Goal: Transaction & Acquisition: Download file/media

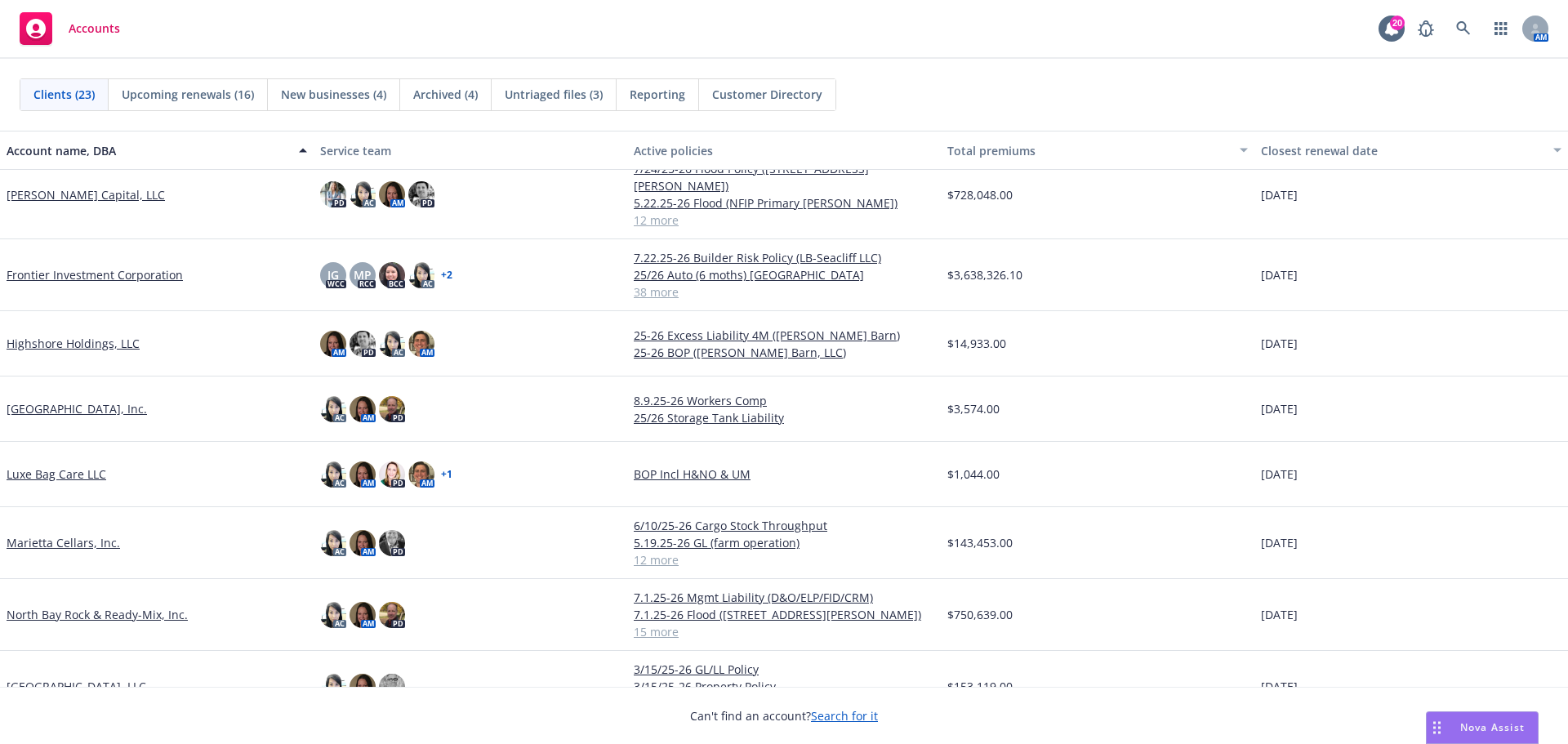
scroll to position [490, 0]
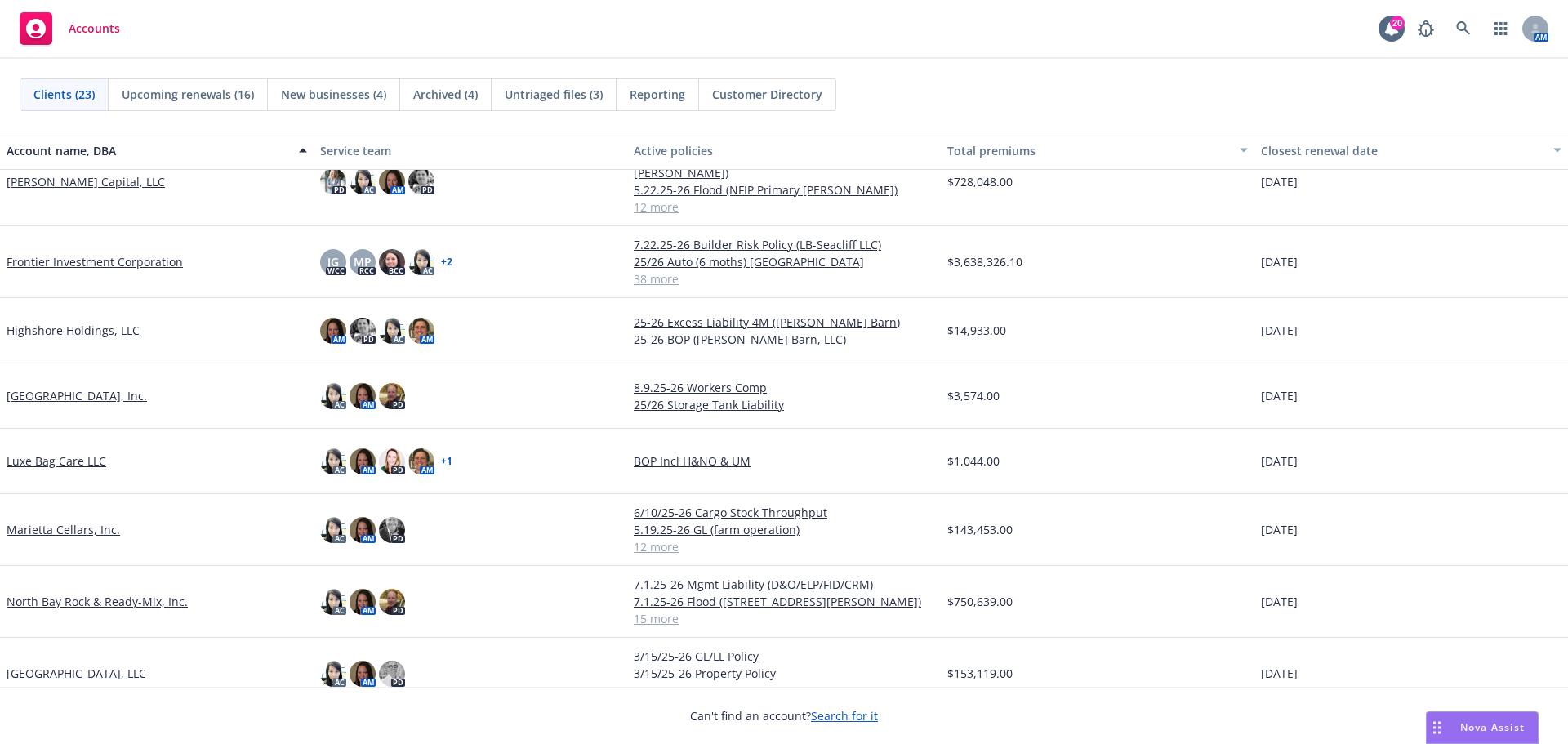
click at [80, 573] on div "North Bay Rock & Ready-Mix, Inc." at bounding box center [157, 602] width 313 height 72
click at [74, 521] on link "Marietta Cellars, Inc." at bounding box center [63, 529] width 114 height 17
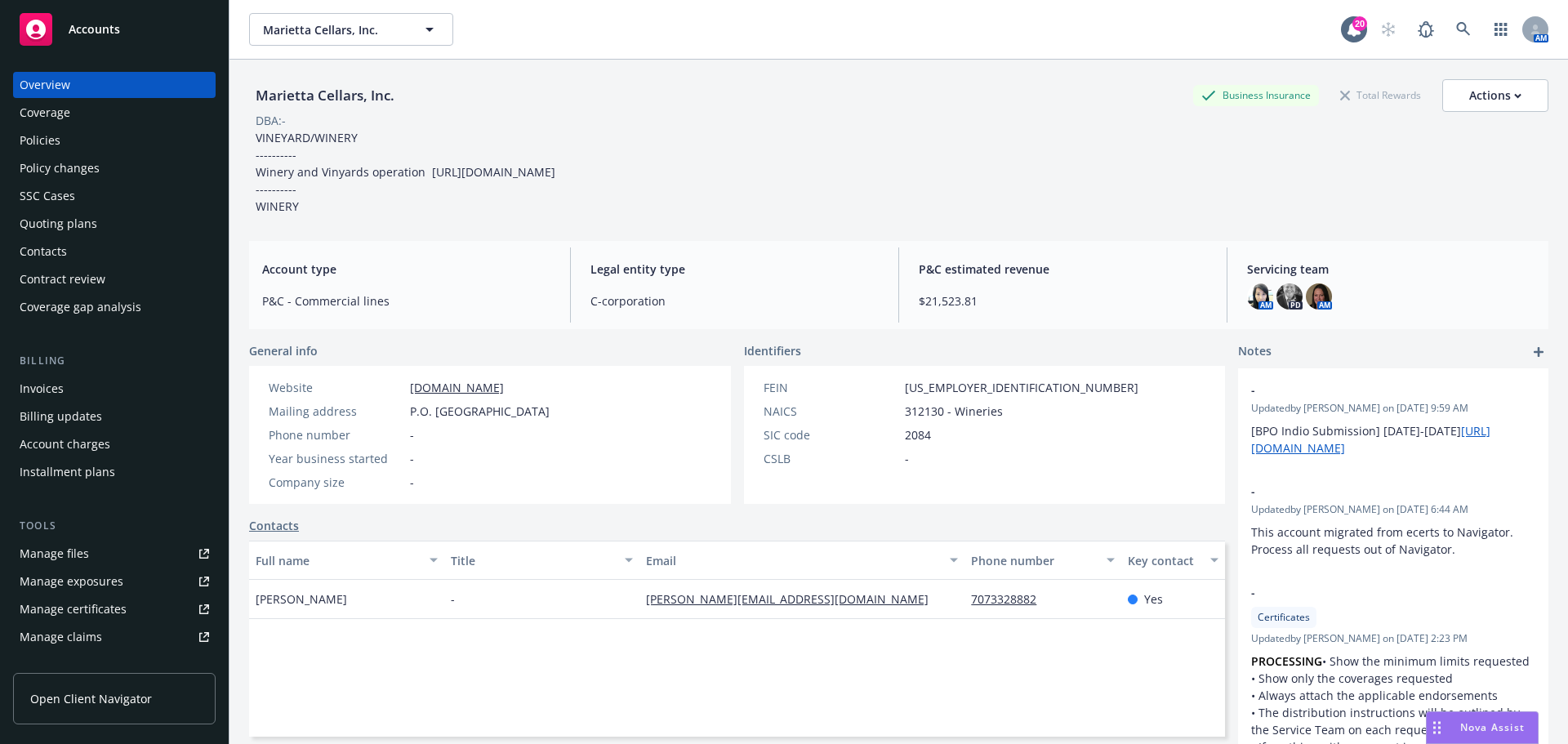
click at [89, 145] on div "Policies" at bounding box center [115, 140] width 189 height 26
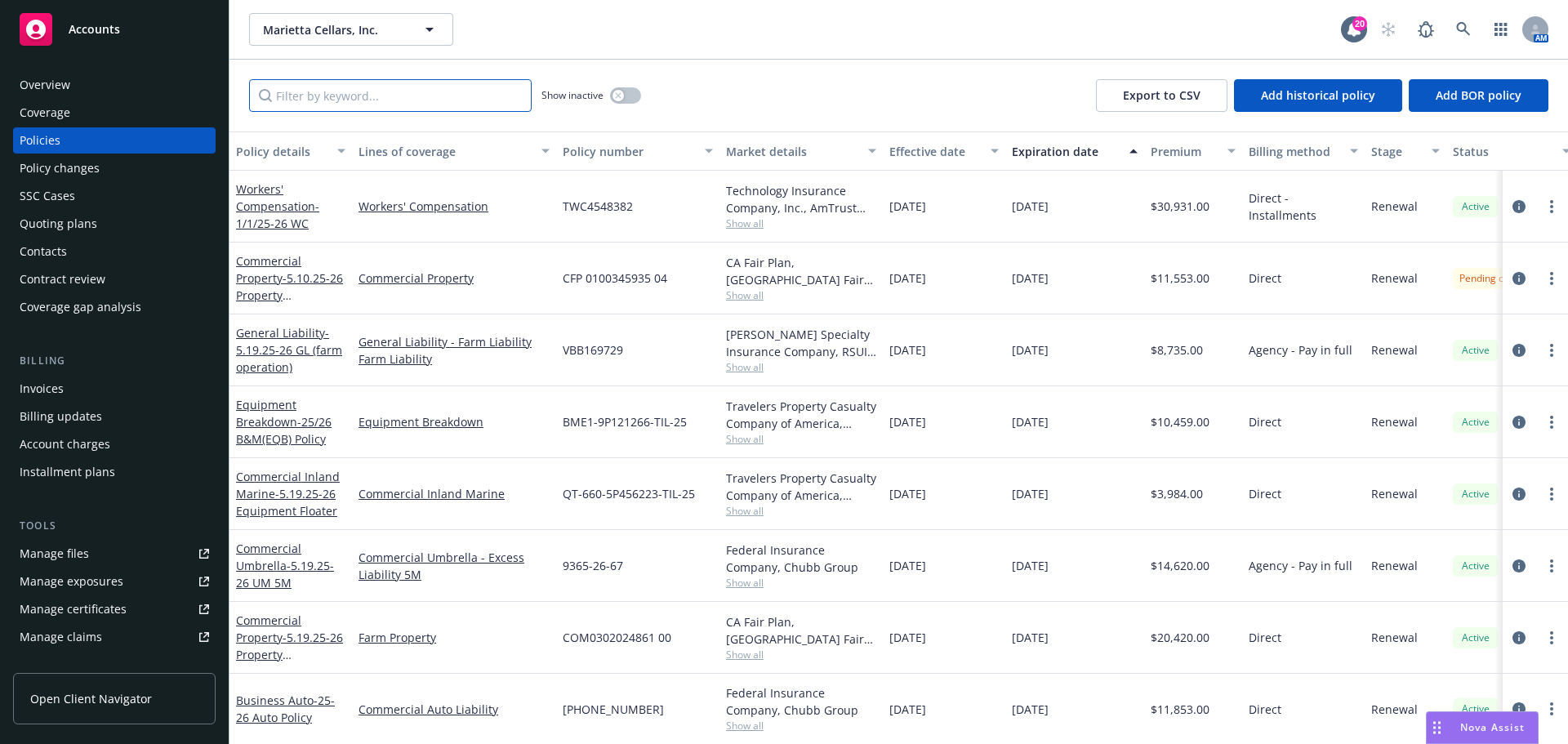
click at [448, 93] on input "Filter by keyword..." at bounding box center [391, 96] width 282 height 33
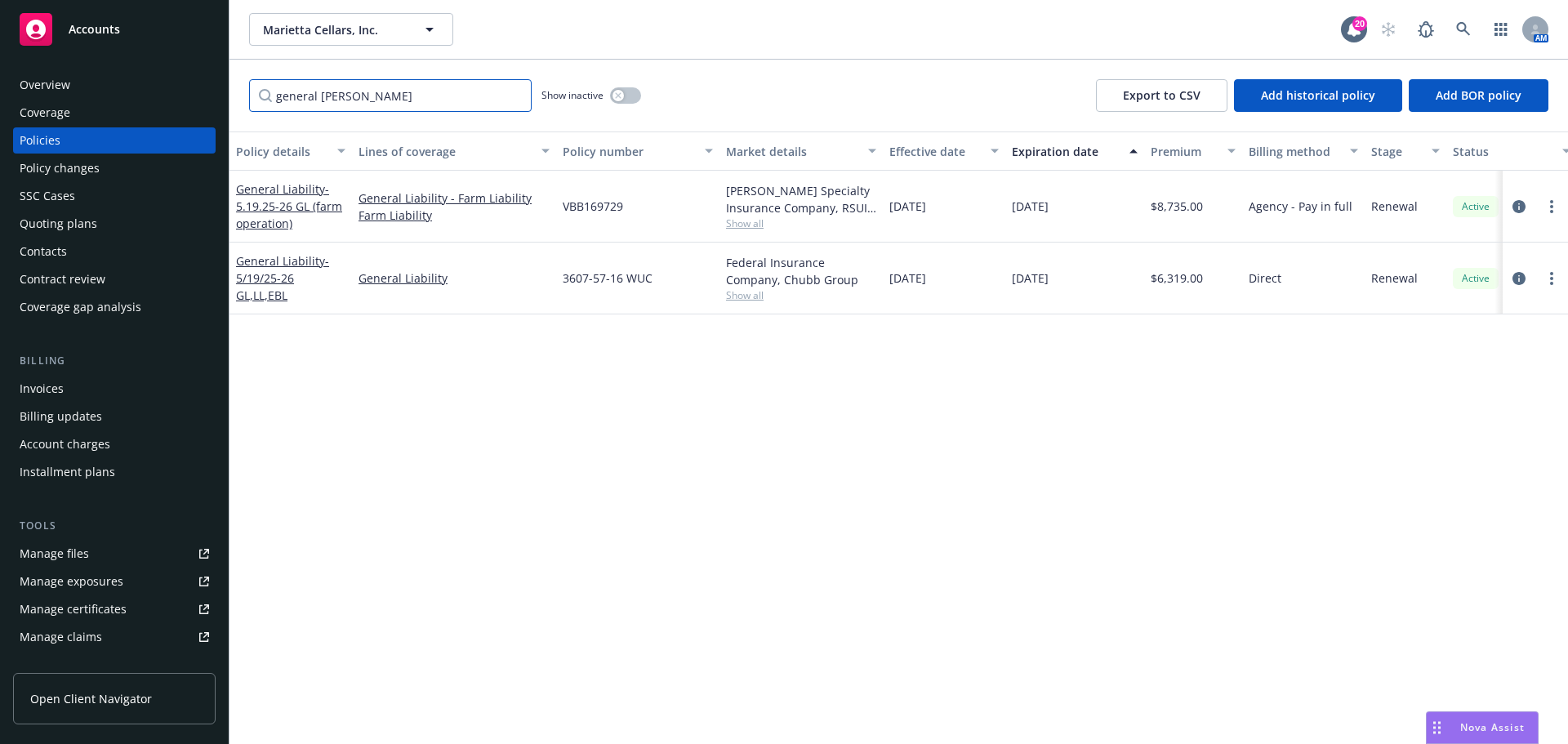
type input "general liab"
click at [281, 270] on div "General Liability - 5/19/25-26 GL,LL,EBL" at bounding box center [290, 278] width 109 height 52
click at [288, 261] on link "General Liability - 5/19/25-26 GL,LL,EBL" at bounding box center [282, 278] width 93 height 50
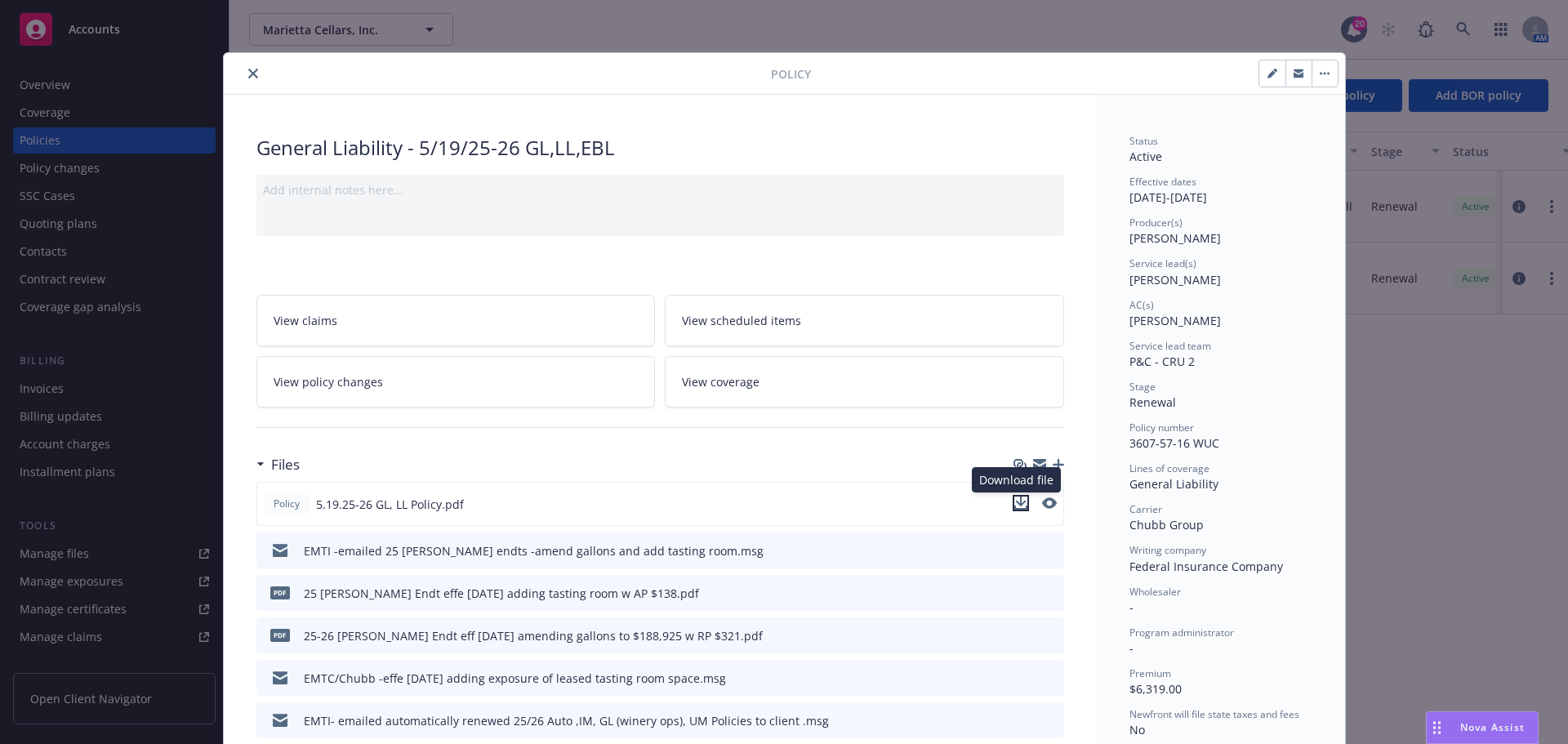
click at [1017, 504] on icon "download file" at bounding box center [1021, 503] width 13 height 13
click at [1015, 547] on icon "download file" at bounding box center [1022, 549] width 13 height 13
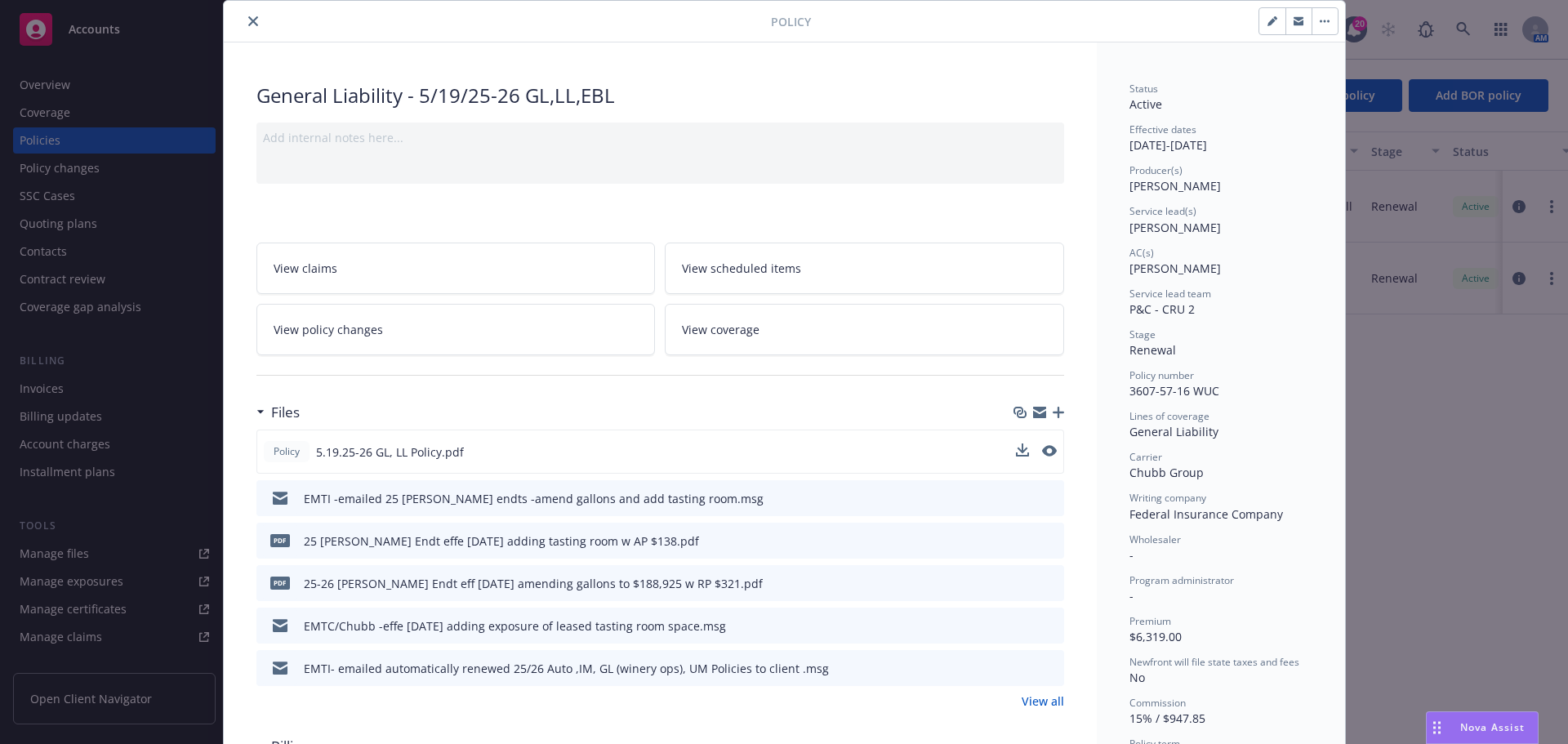
scroll to position [82, 0]
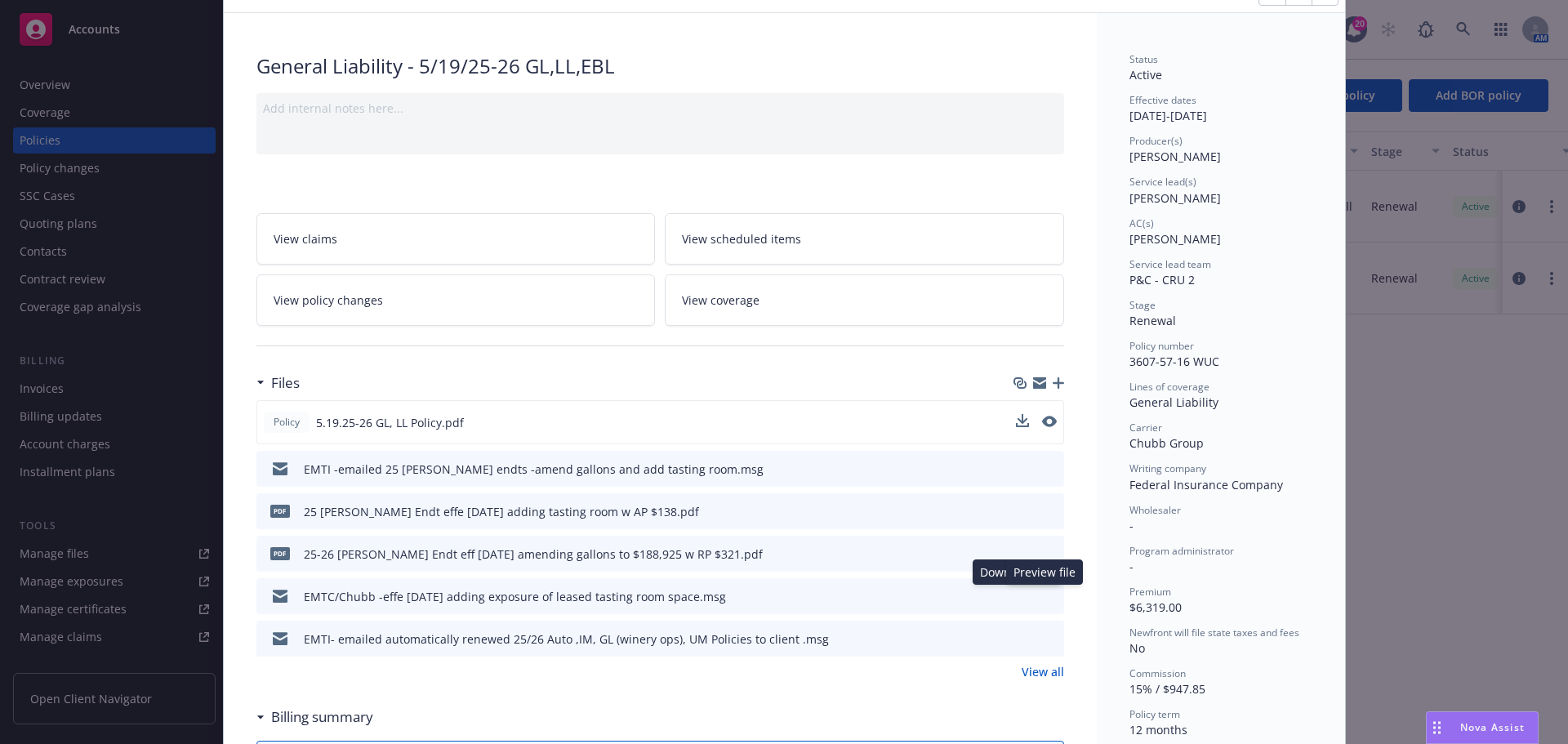
click at [1051, 594] on div "EMTC/Chubb -effe 6/1/25 adding exposure of leased tasting room space.msg Downlo…" at bounding box center [660, 596] width 808 height 36
click at [1043, 596] on icon "preview file" at bounding box center [1048, 596] width 15 height 12
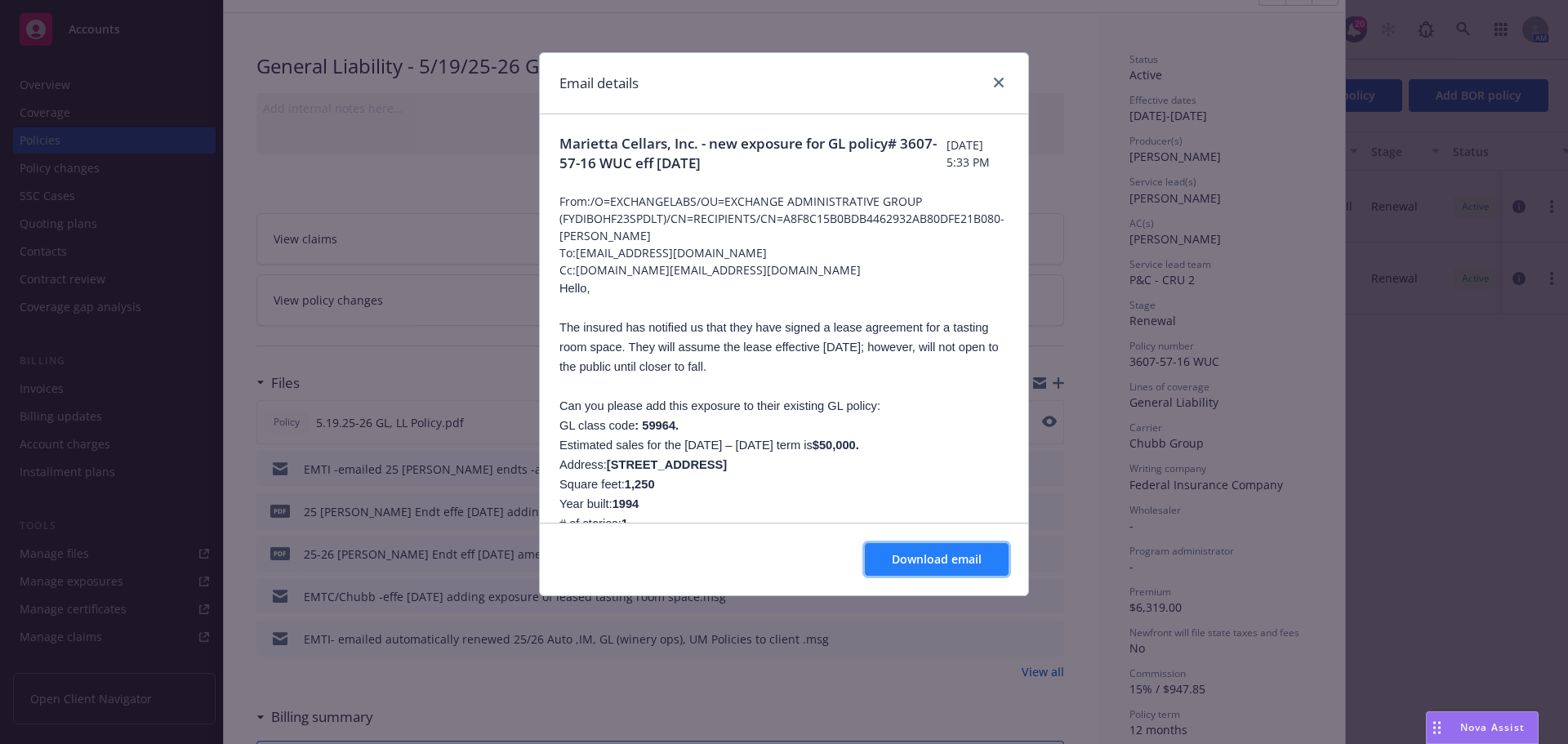
click at [902, 558] on span "Download email" at bounding box center [936, 558] width 90 height 15
click at [1003, 87] on link "close" at bounding box center [999, 83] width 20 height 20
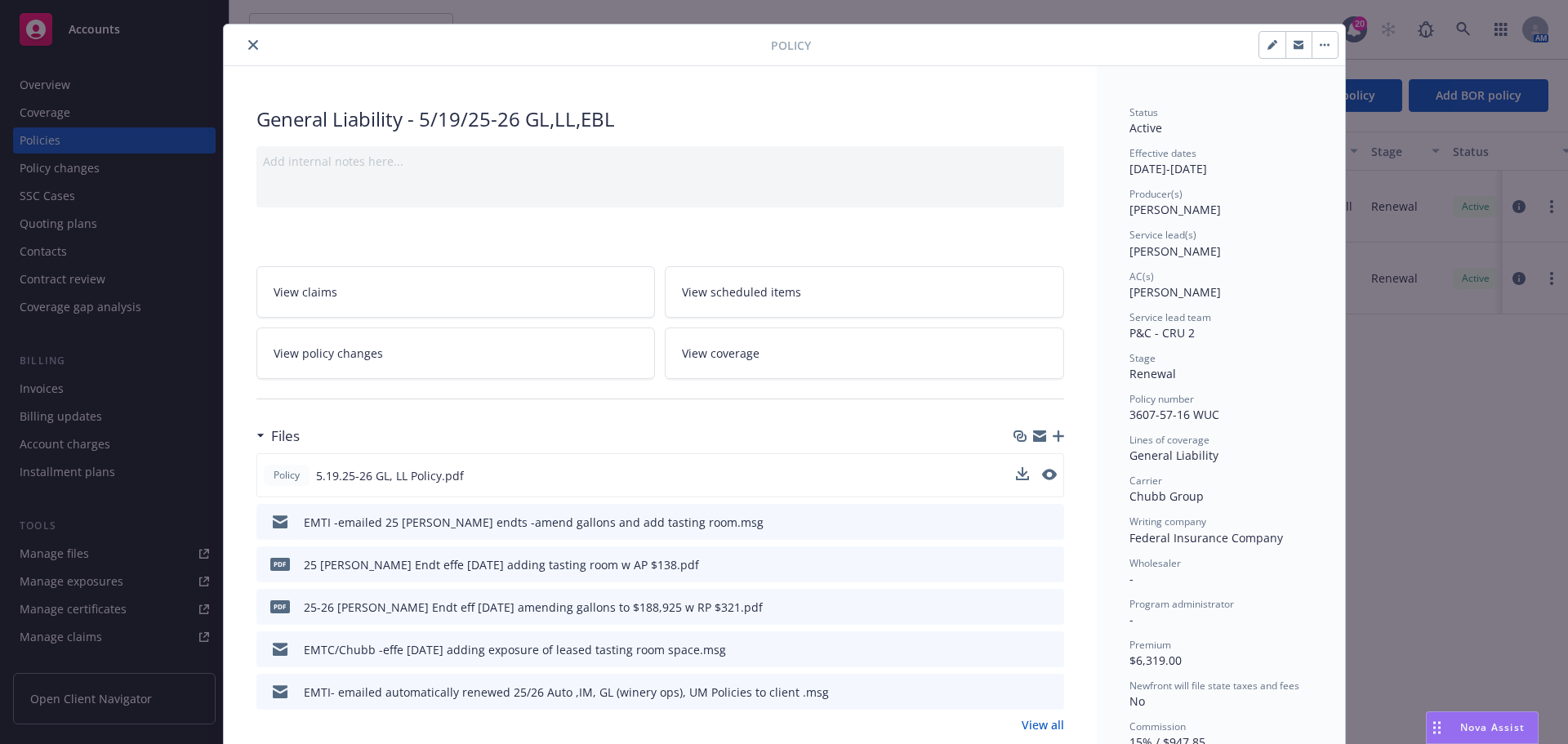
scroll to position [0, 0]
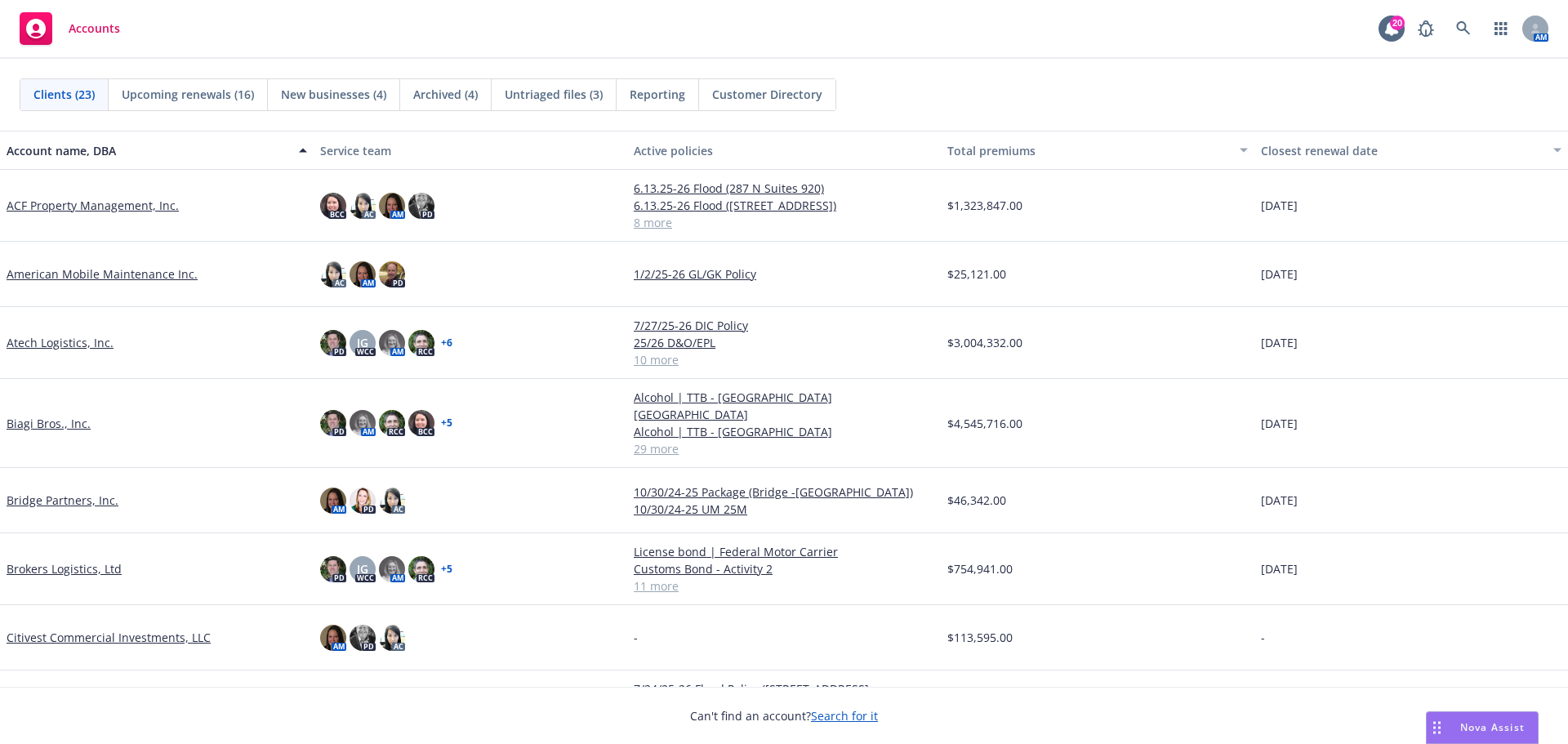
drag, startPoint x: 59, startPoint y: 330, endPoint x: 61, endPoint y: 338, distance: 8.2
click at [59, 330] on div "Atech Logistics, Inc." at bounding box center [157, 342] width 313 height 72
click at [64, 342] on link "Atech Logistics, Inc." at bounding box center [59, 342] width 107 height 17
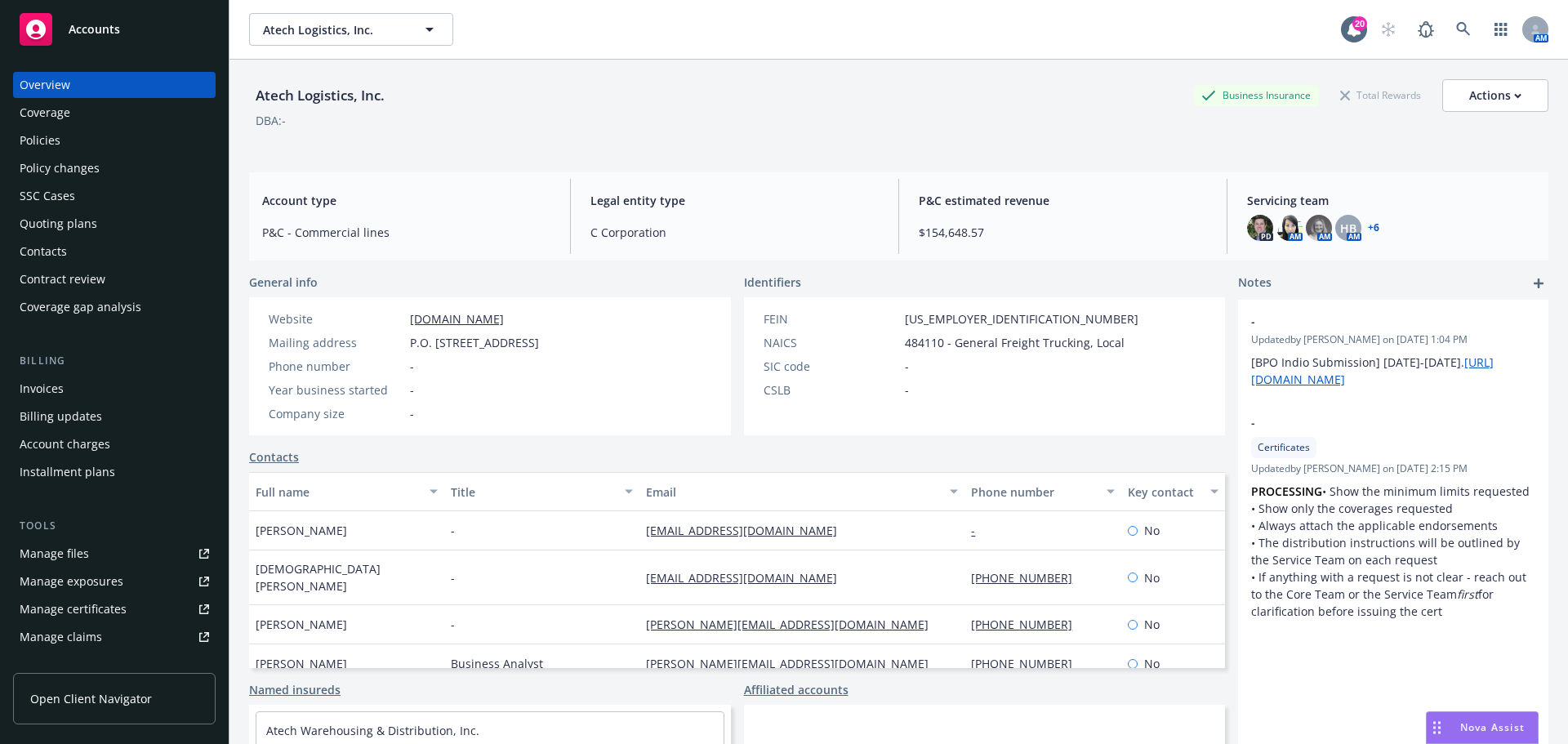
click at [73, 145] on div "Policies" at bounding box center [115, 140] width 189 height 26
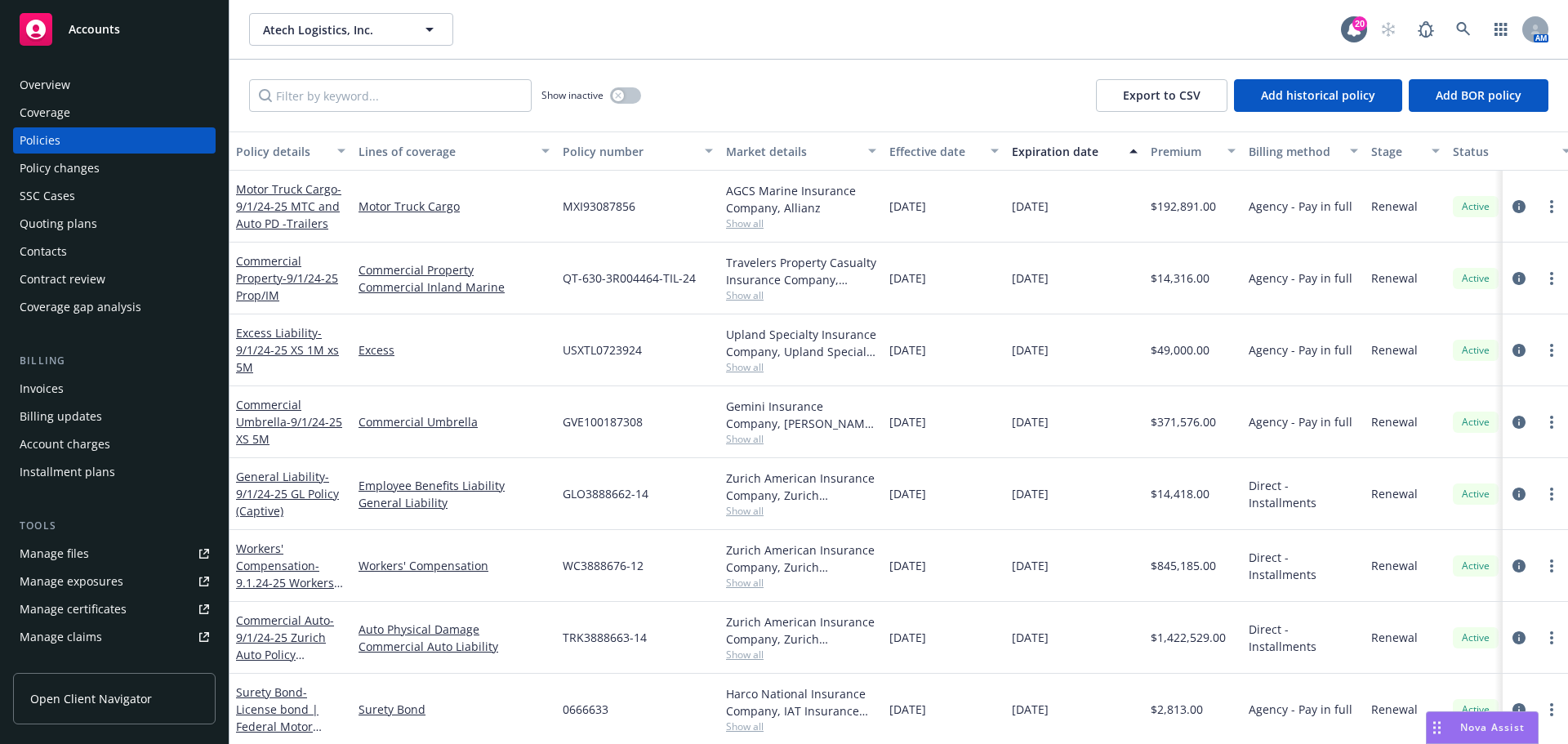
click at [107, 35] on span "Accounts" at bounding box center [94, 29] width 52 height 13
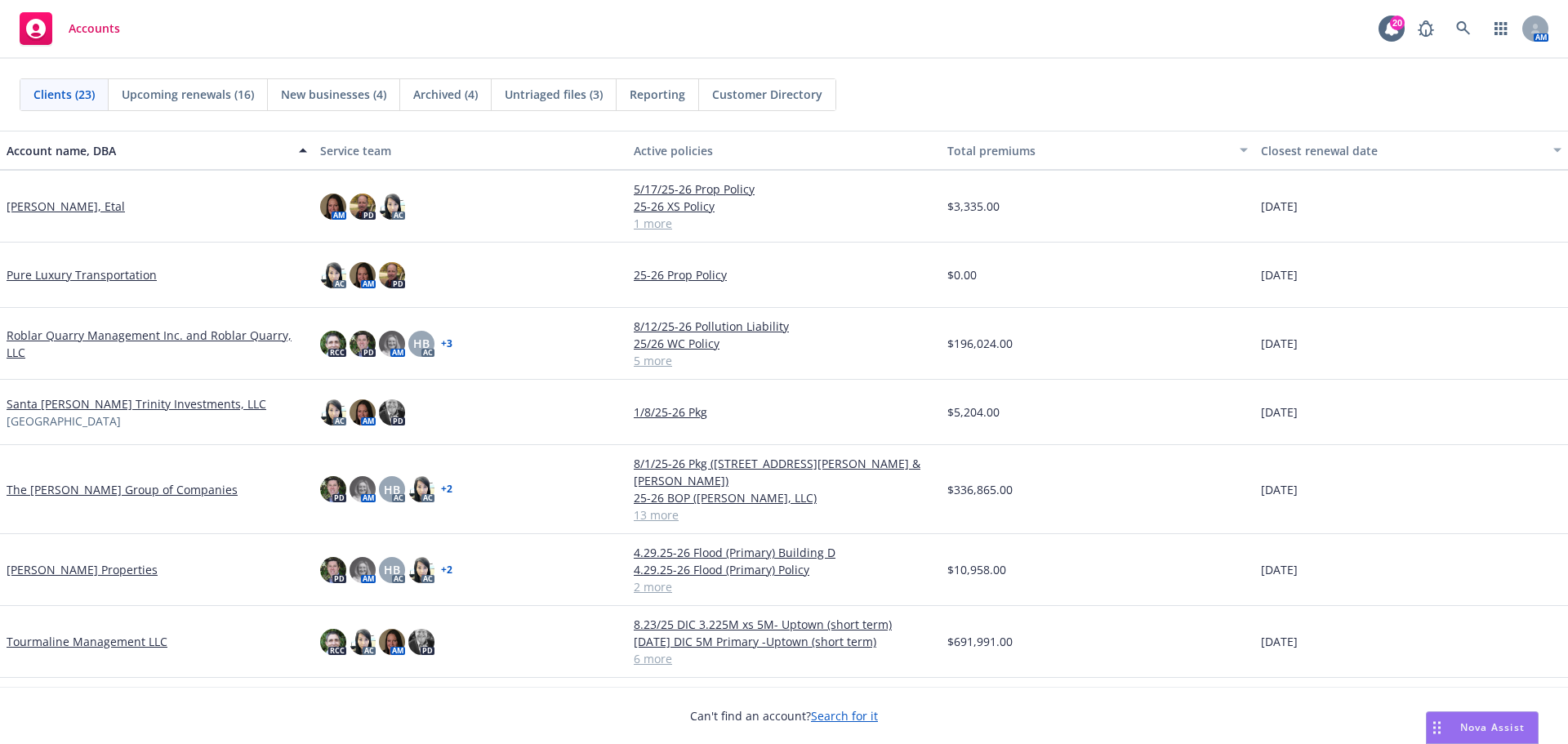
scroll to position [1032, 0]
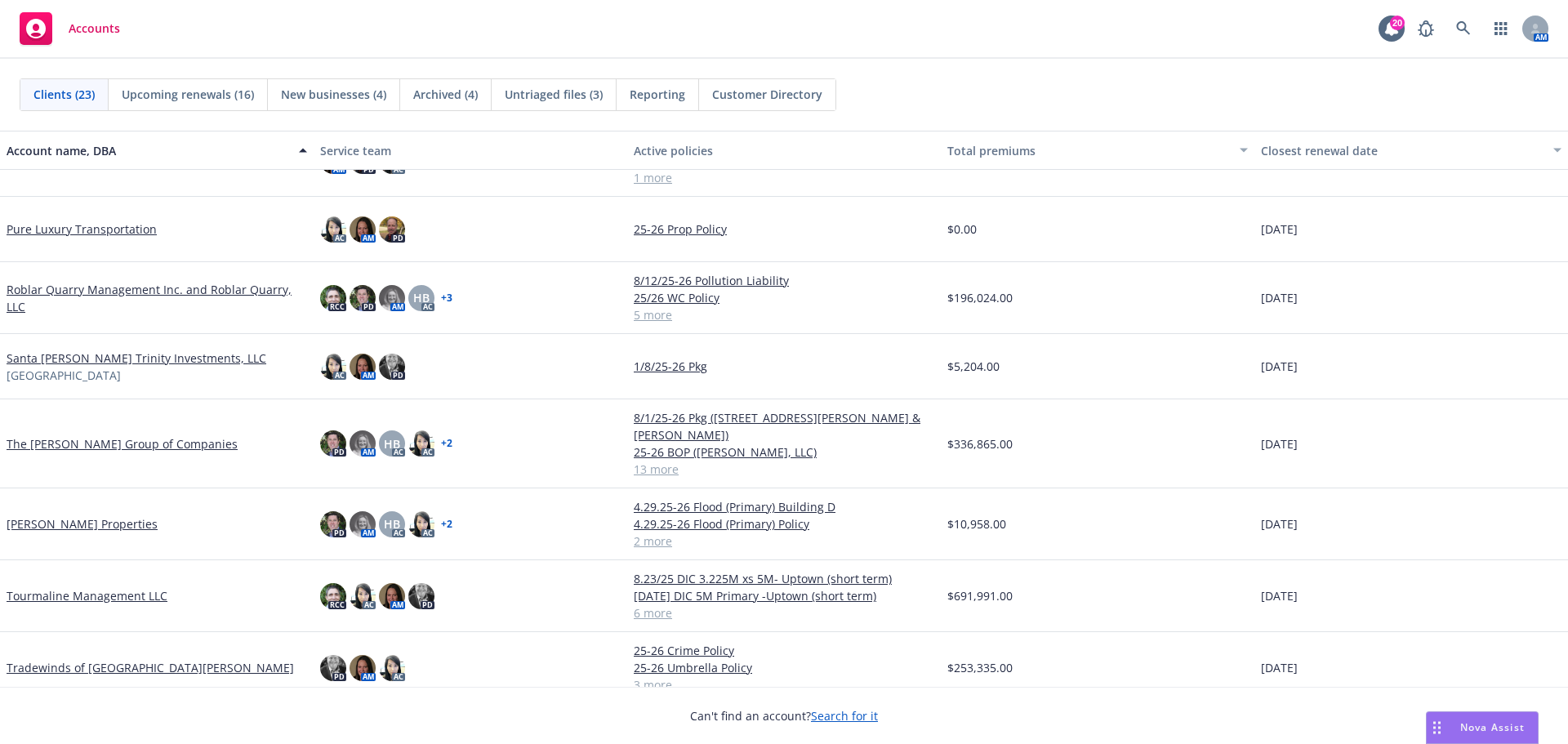
click at [140, 587] on link "Tourmaline Management LLC" at bounding box center [87, 596] width 161 height 17
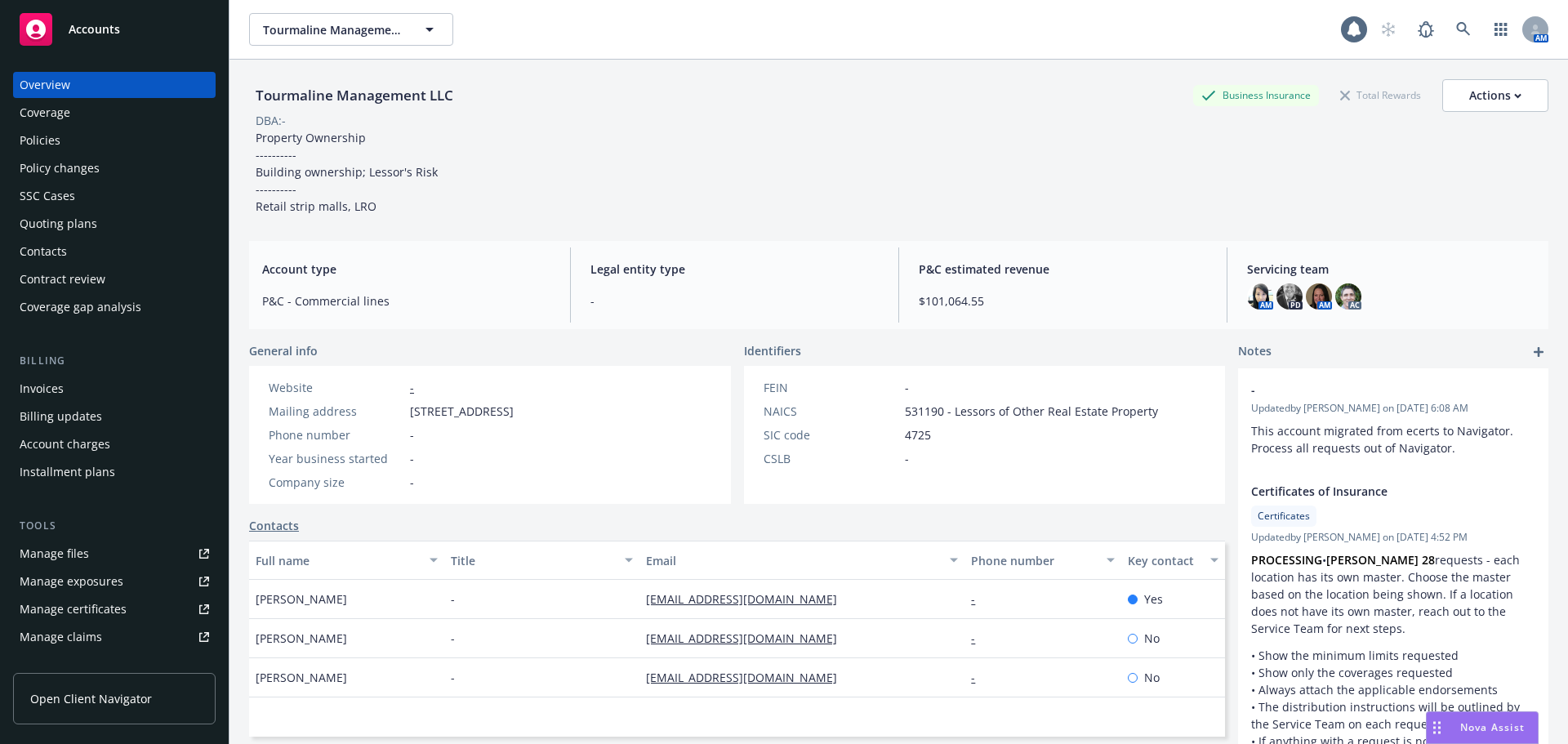
click at [69, 127] on div "Overview Coverage Policies Policy changes SSC Cases Quoting plans Contacts Cont…" at bounding box center [114, 196] width 202 height 249
click at [71, 139] on div "Policies" at bounding box center [115, 140] width 189 height 26
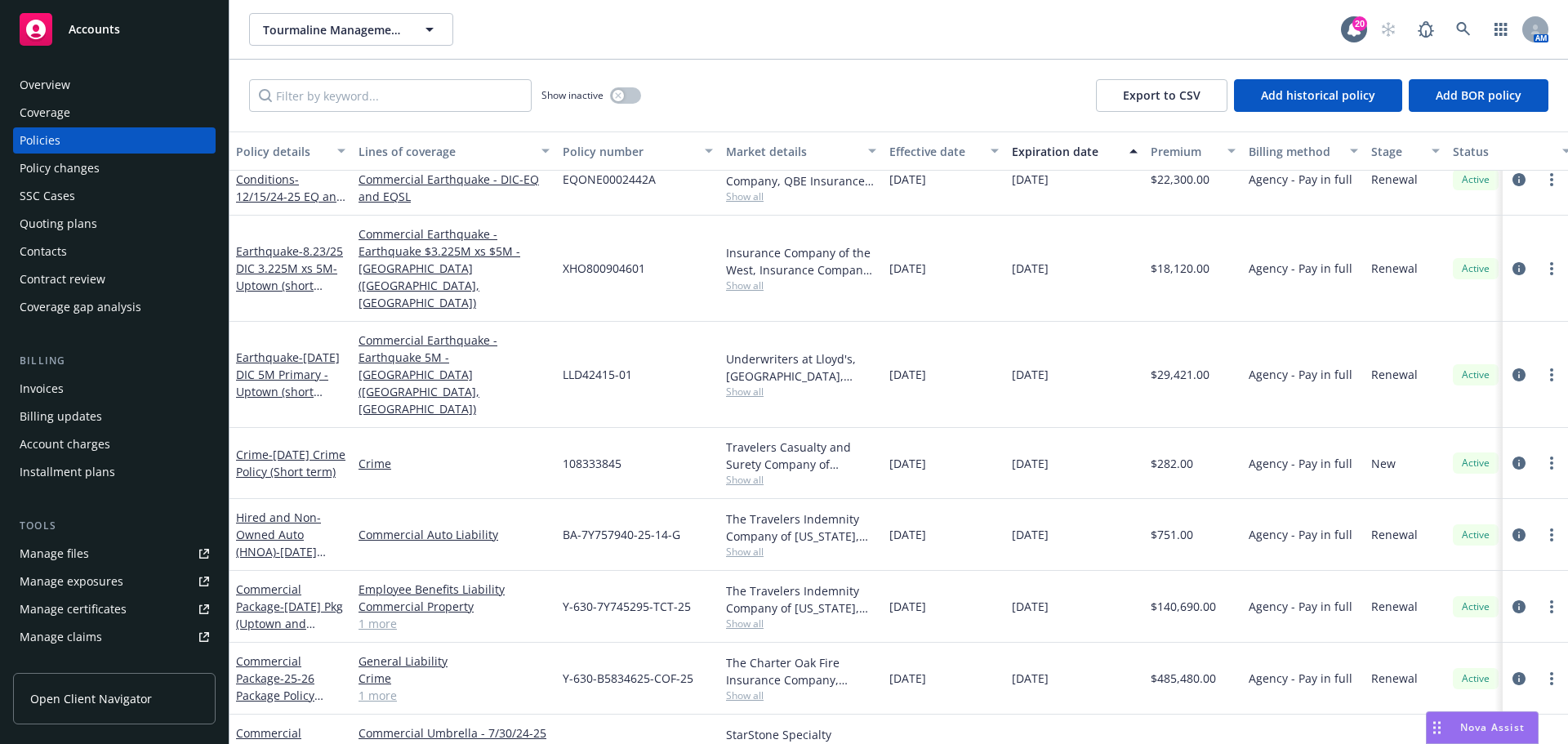
scroll to position [31, 0]
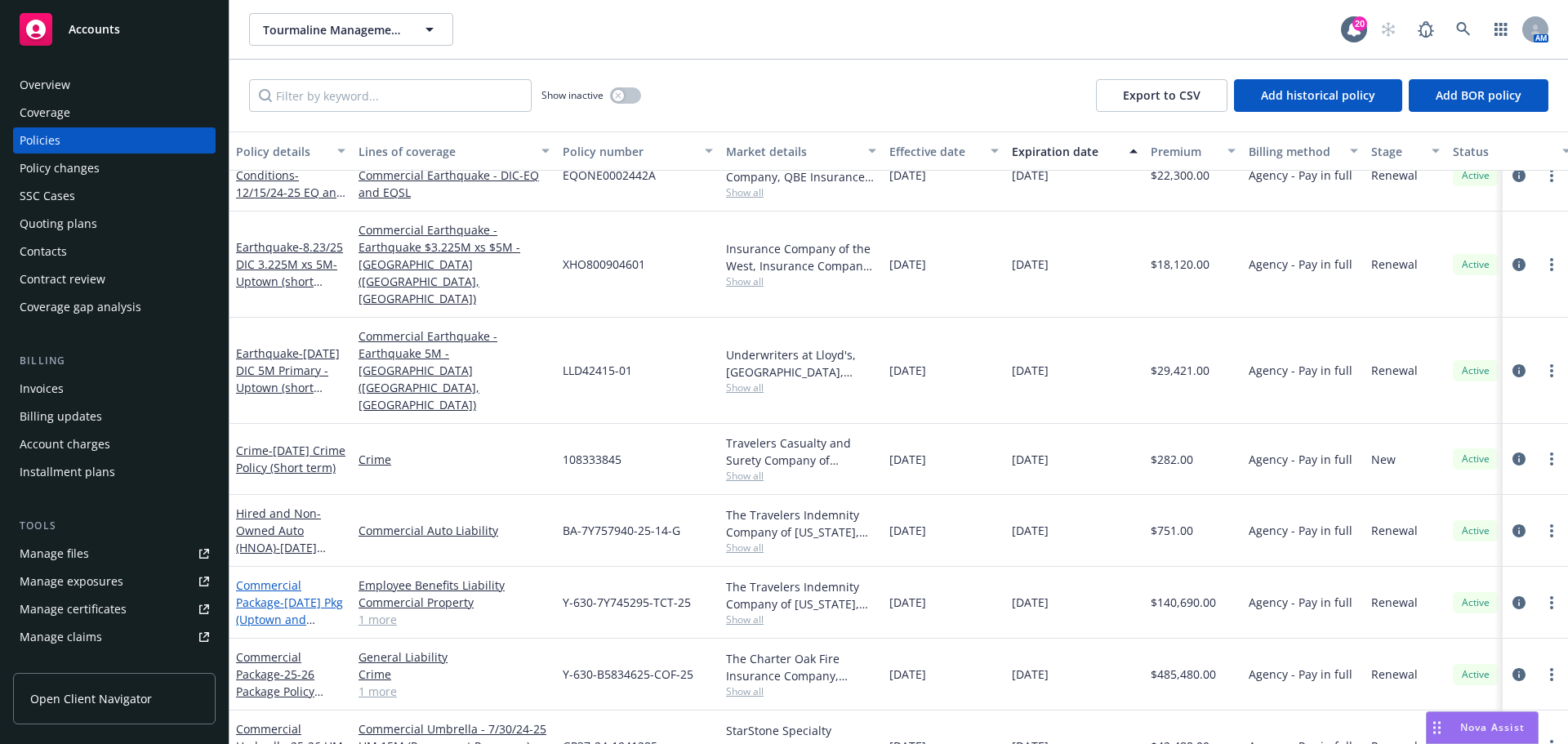
click at [277, 577] on link "Commercial Package - [DATE] Pkg (Uptown and [PERSON_NAME] term)" at bounding box center [289, 619] width 107 height 84
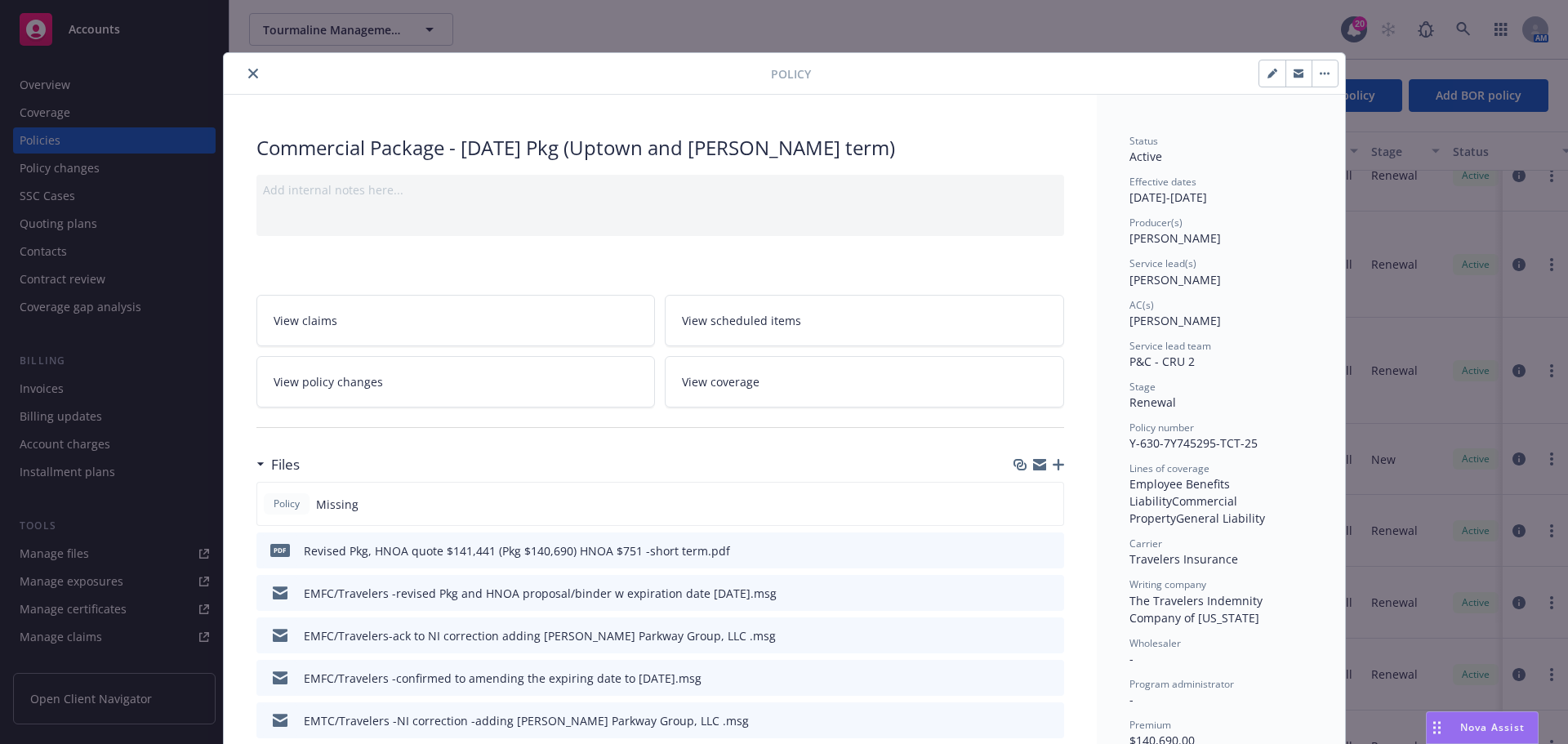
click at [249, 76] on icon "close" at bounding box center [253, 73] width 10 height 10
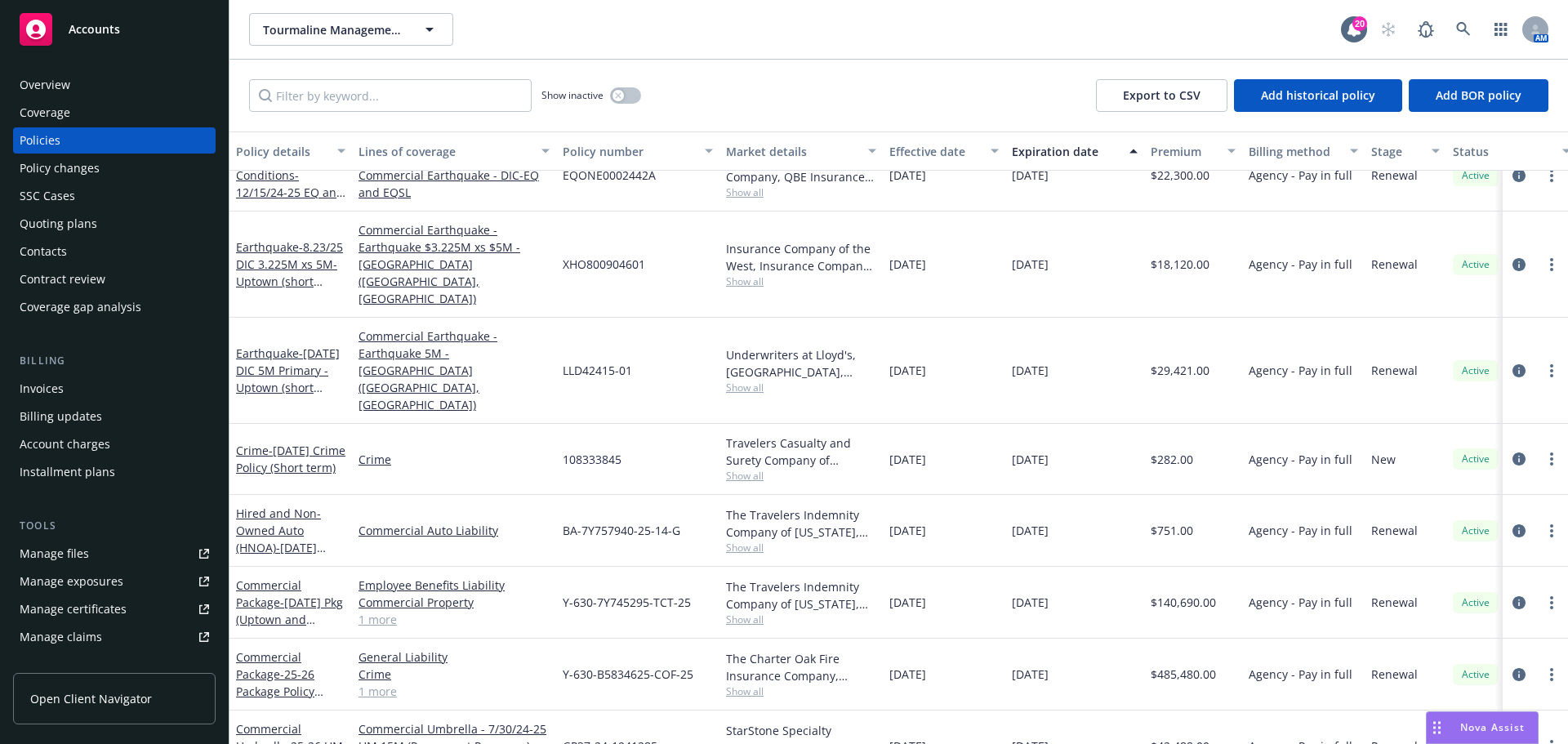
click at [91, 36] on span "Accounts" at bounding box center [94, 29] width 52 height 13
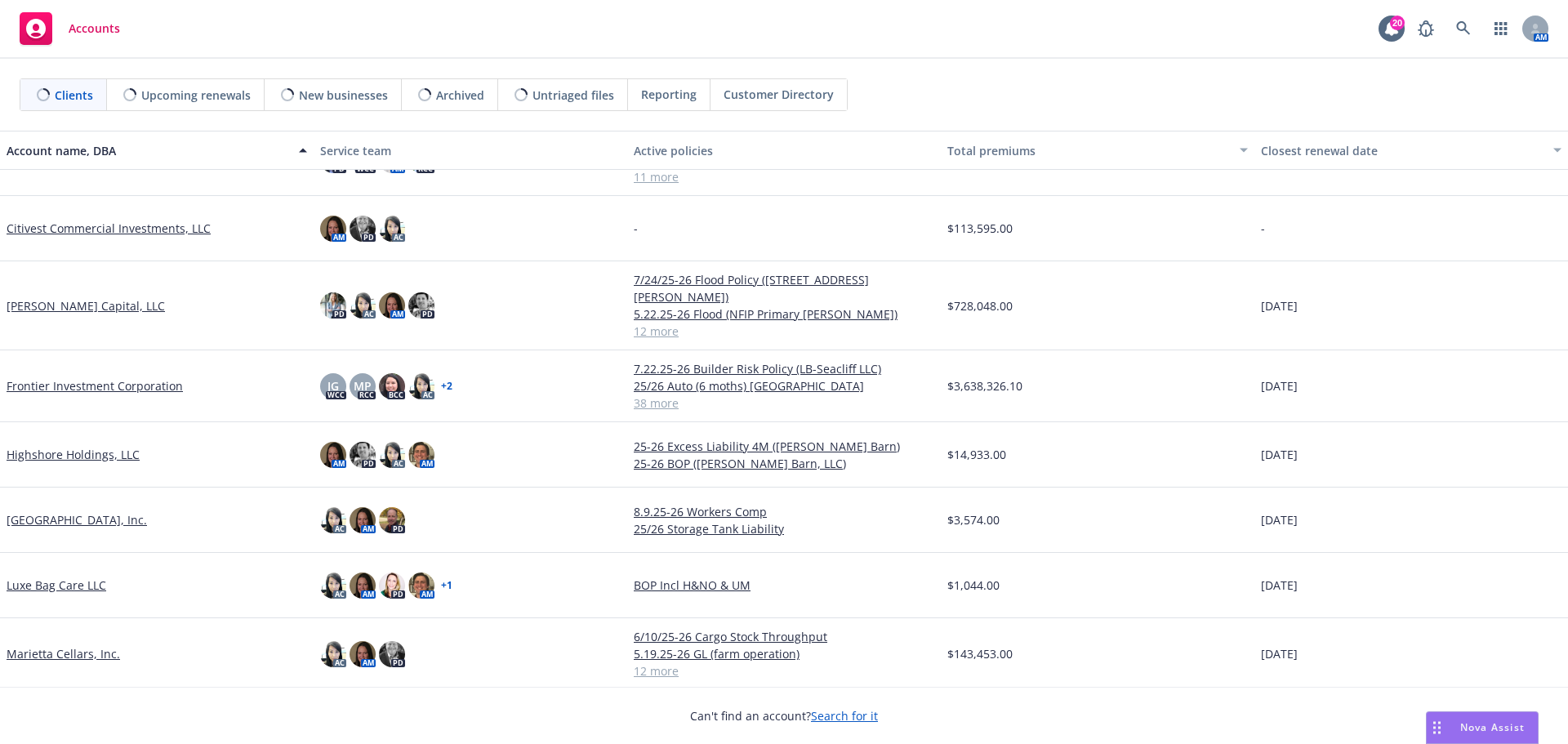
scroll to position [408, 0]
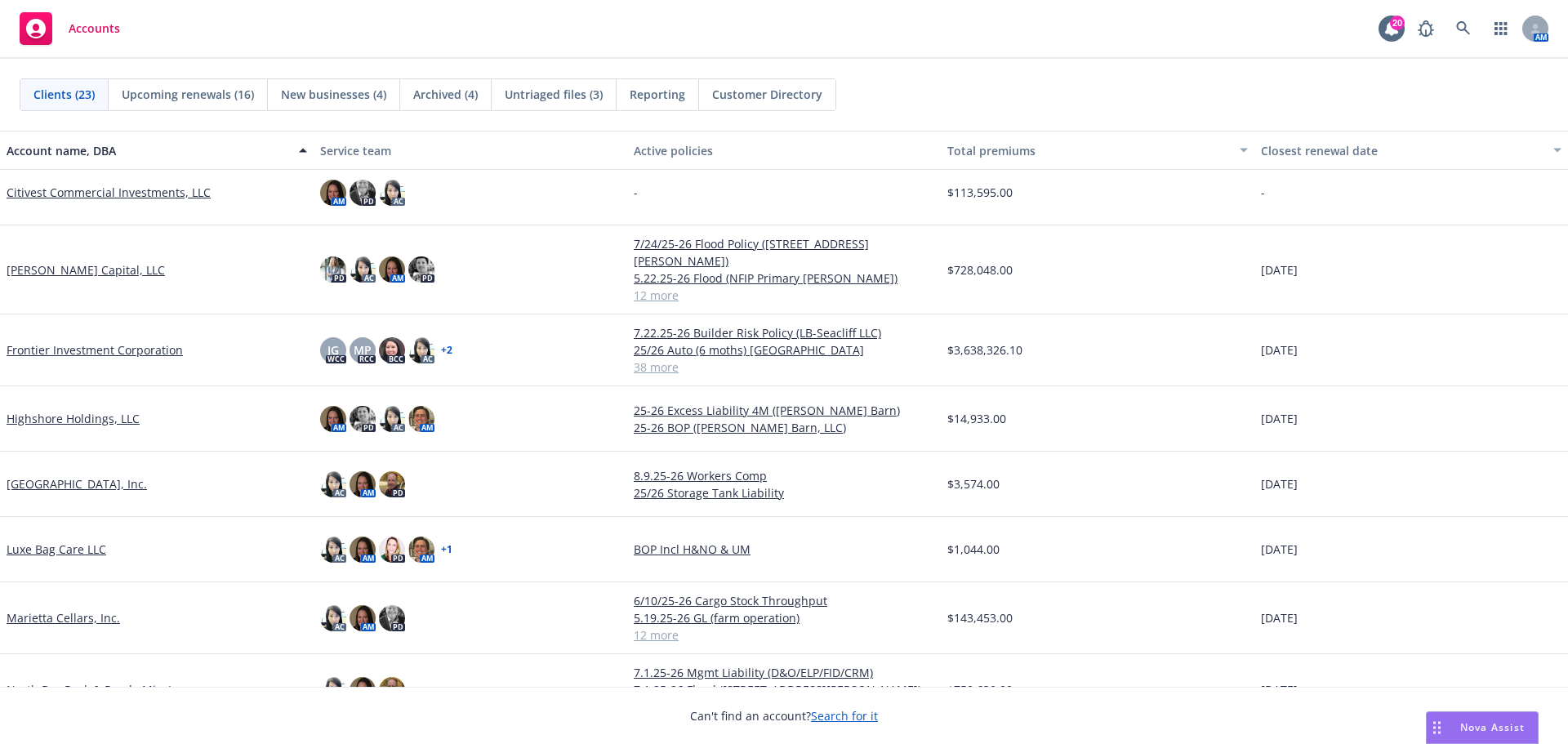
click at [45, 609] on link "Marietta Cellars, Inc." at bounding box center [63, 617] width 114 height 17
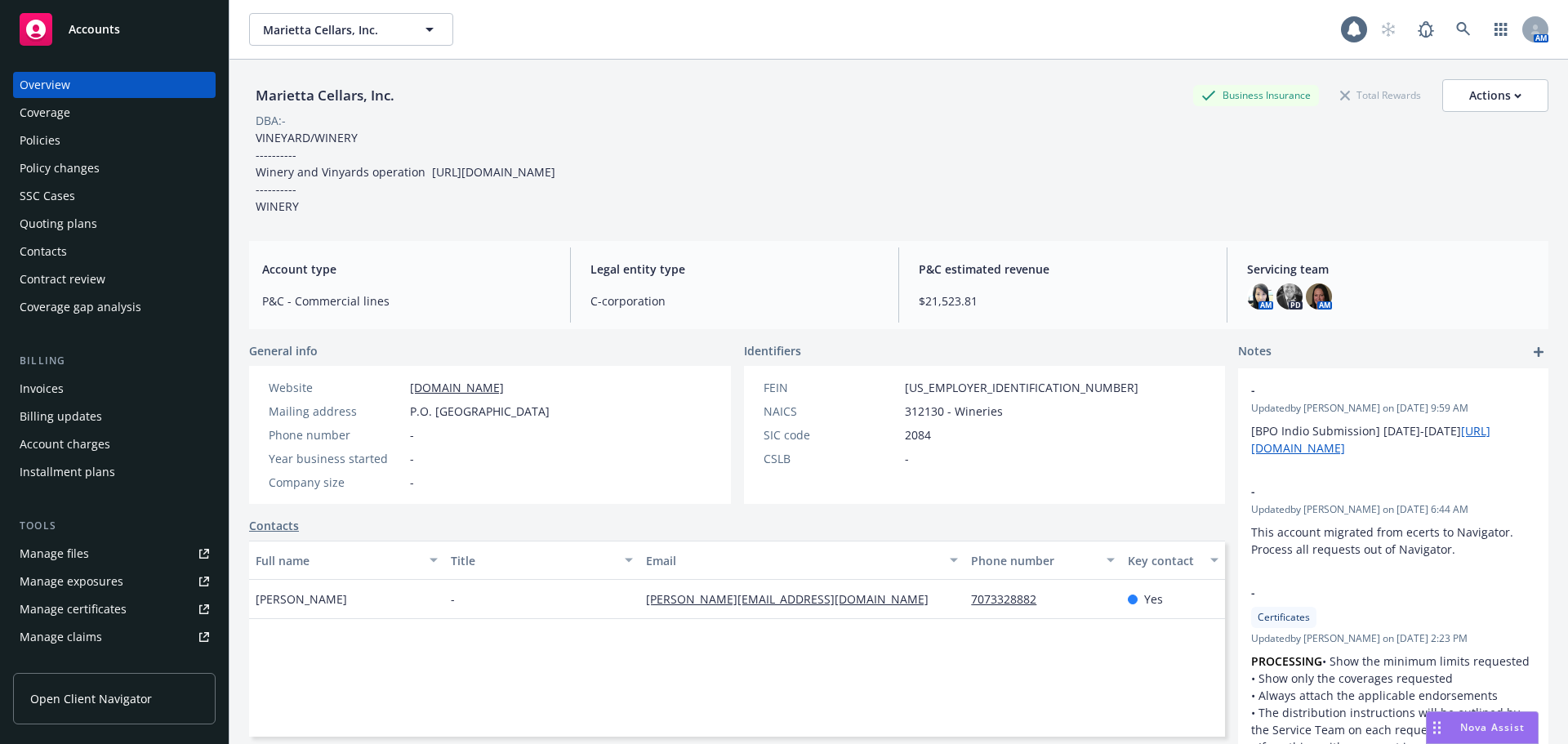
click at [93, 129] on div "Policies" at bounding box center [115, 140] width 189 height 26
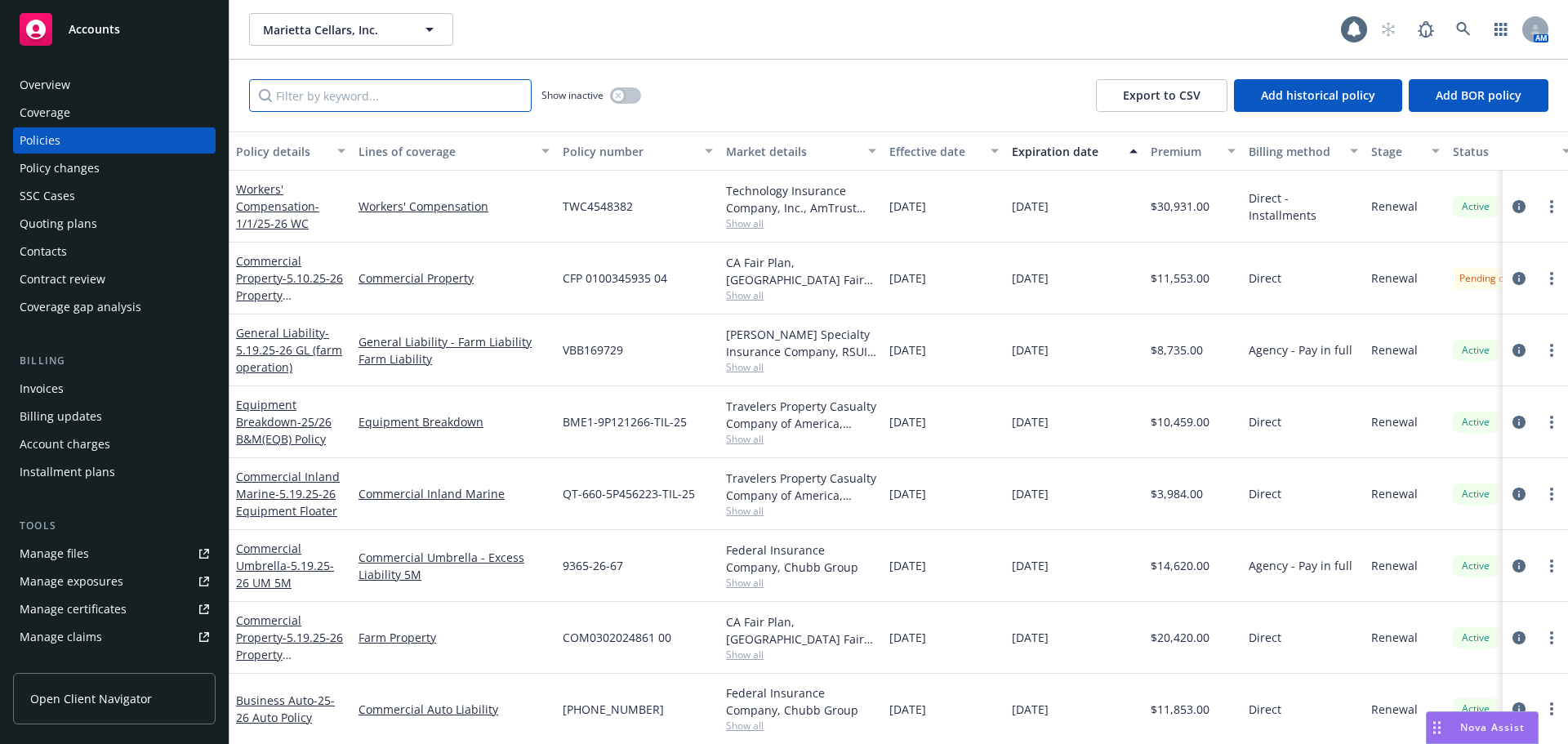
click at [392, 93] on input "Filter by keyword..." at bounding box center [391, 96] width 282 height 33
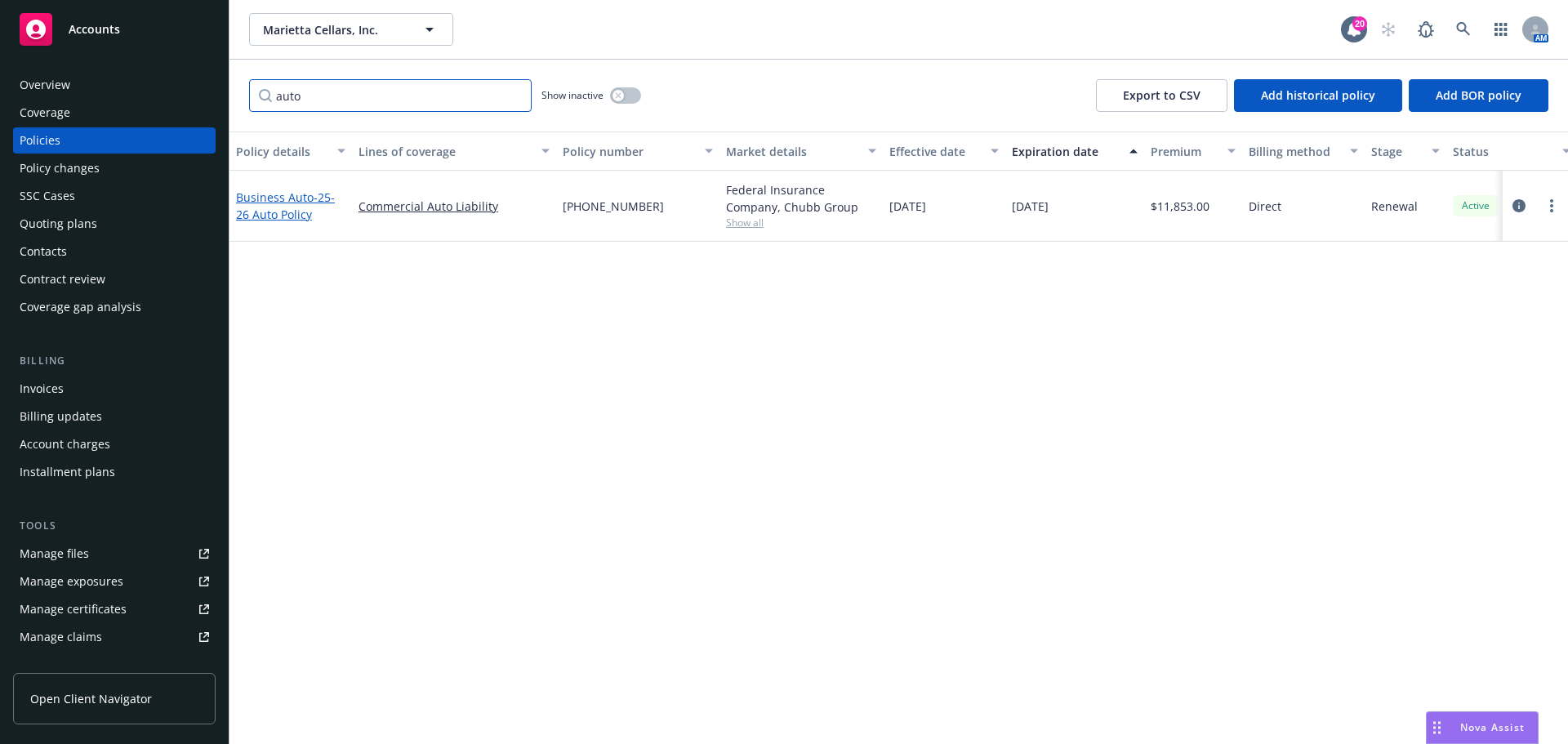
type input "auto"
click at [270, 204] on link "Business Auto - 25-26 Auto Policy" at bounding box center [285, 206] width 99 height 33
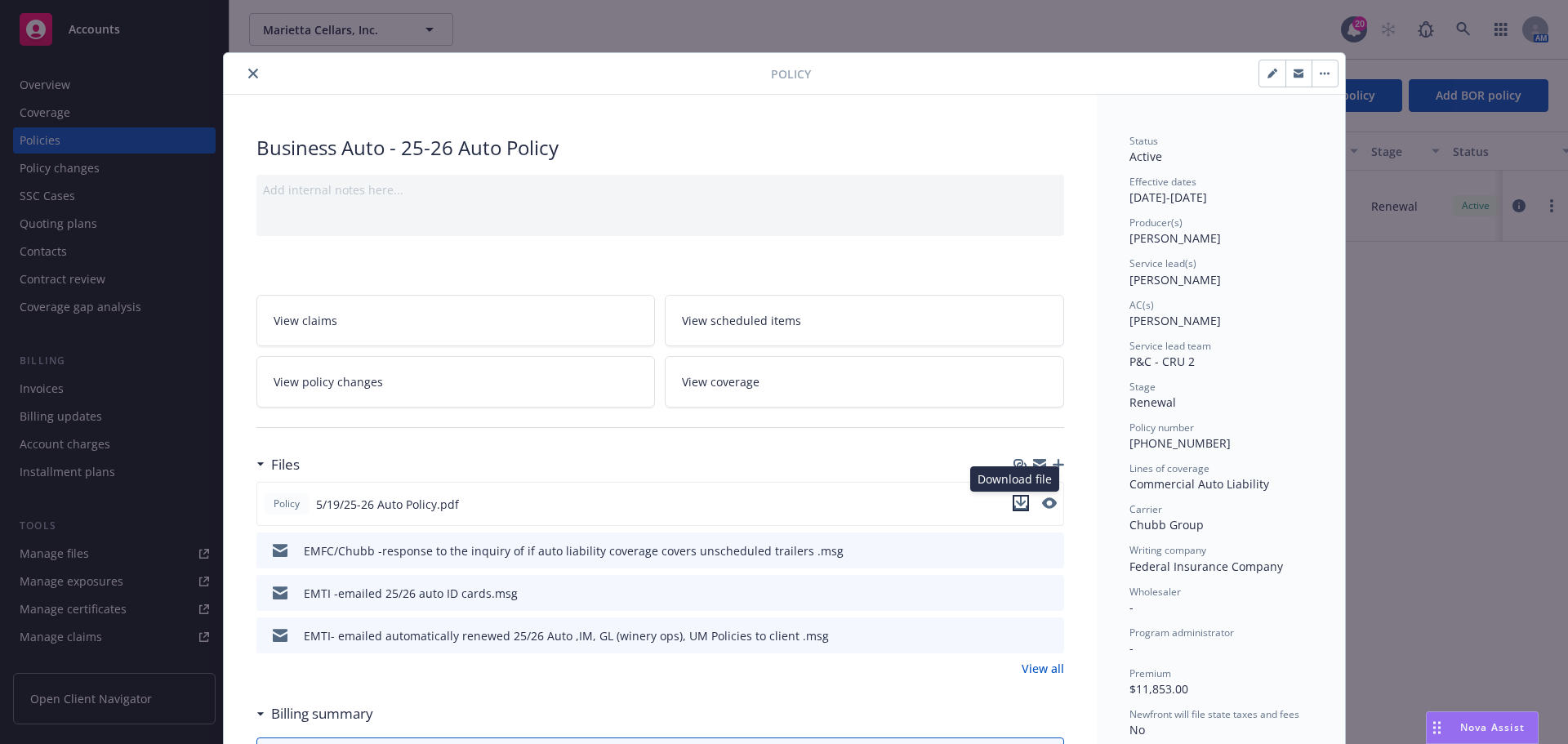
click at [1014, 504] on icon "download file" at bounding box center [1021, 503] width 13 height 13
